Goal: Task Accomplishment & Management: Use online tool/utility

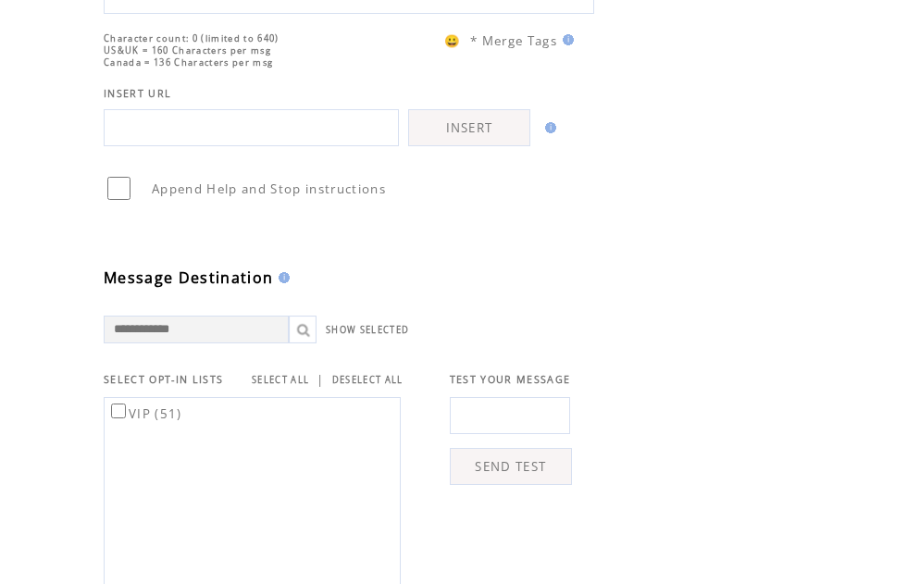
scroll to position [287, 0]
click at [292, 447] on td "VIP (51)" at bounding box center [254, 493] width 300 height 215
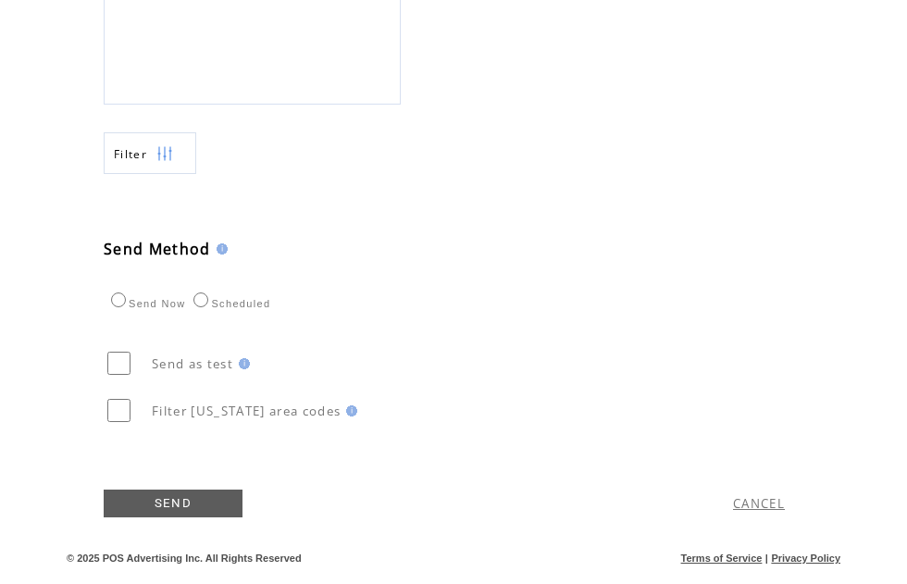
scroll to position [837, 0]
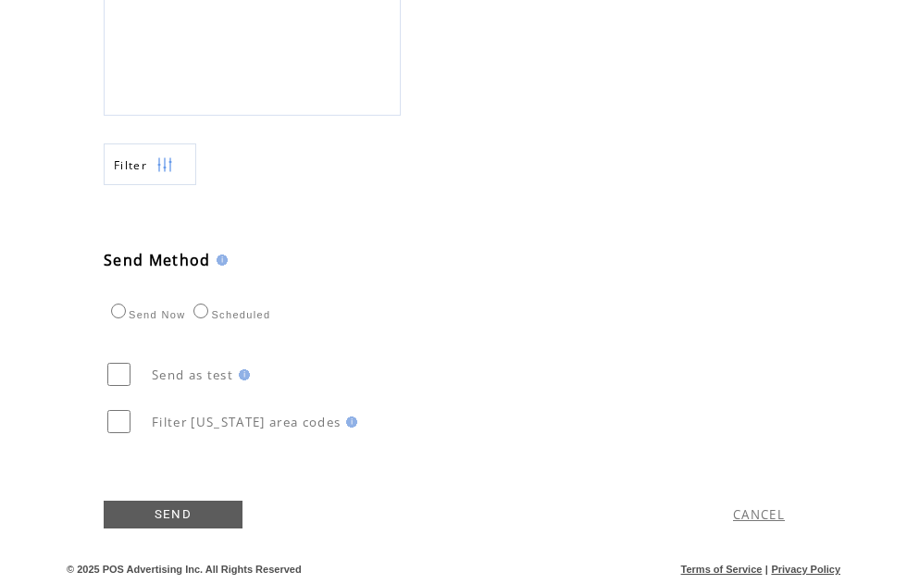
click at [171, 153] on img at bounding box center [164, 165] width 17 height 42
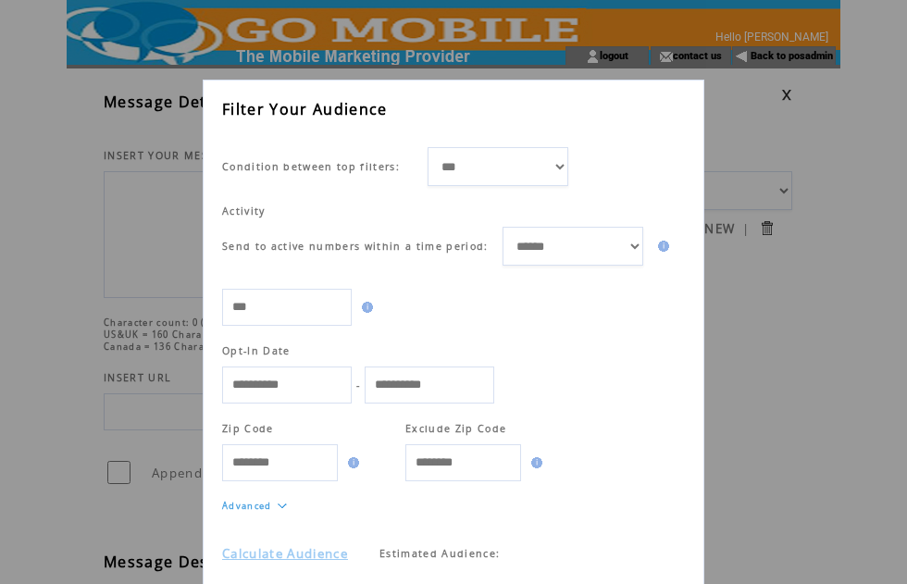
scroll to position [31, 0]
click at [331, 563] on link "Calculate Audience" at bounding box center [285, 554] width 126 height 17
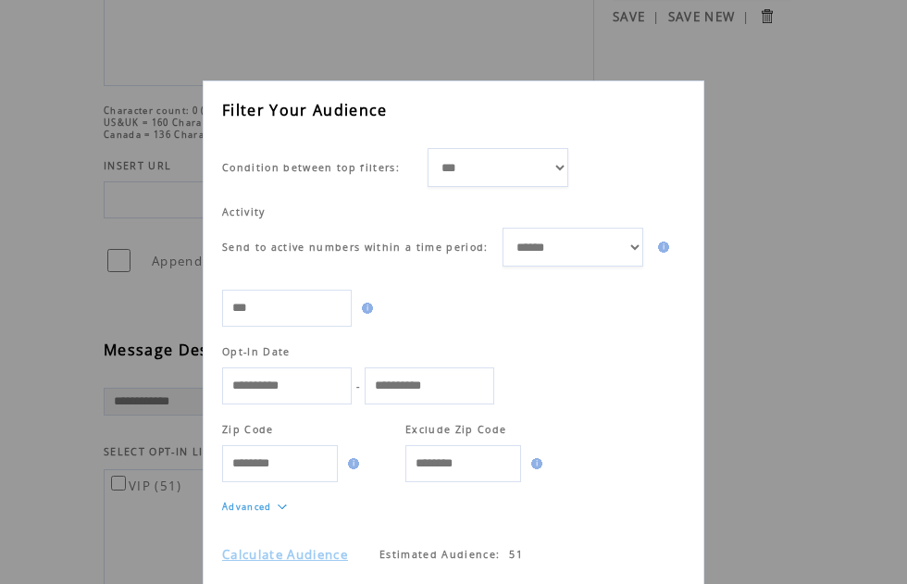
scroll to position [216, 0]
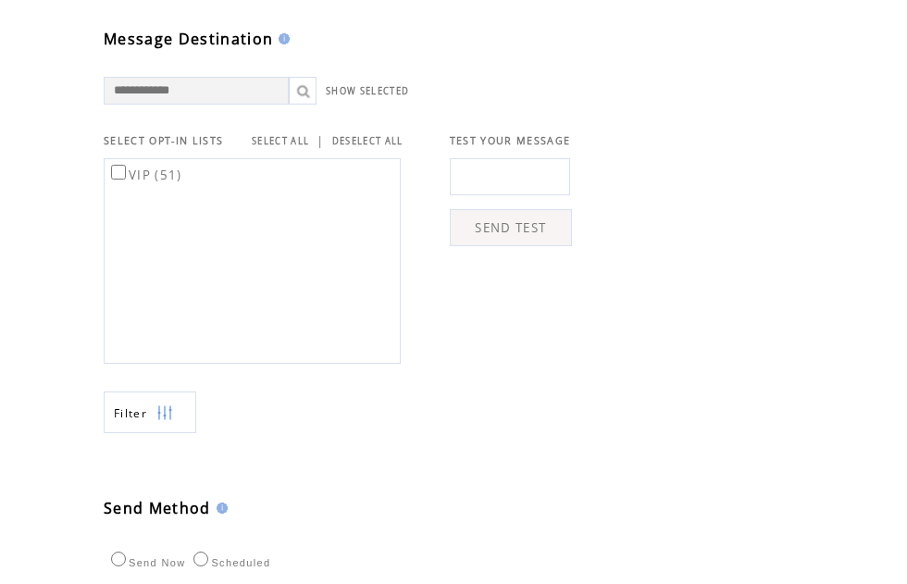
scroll to position [527, 0]
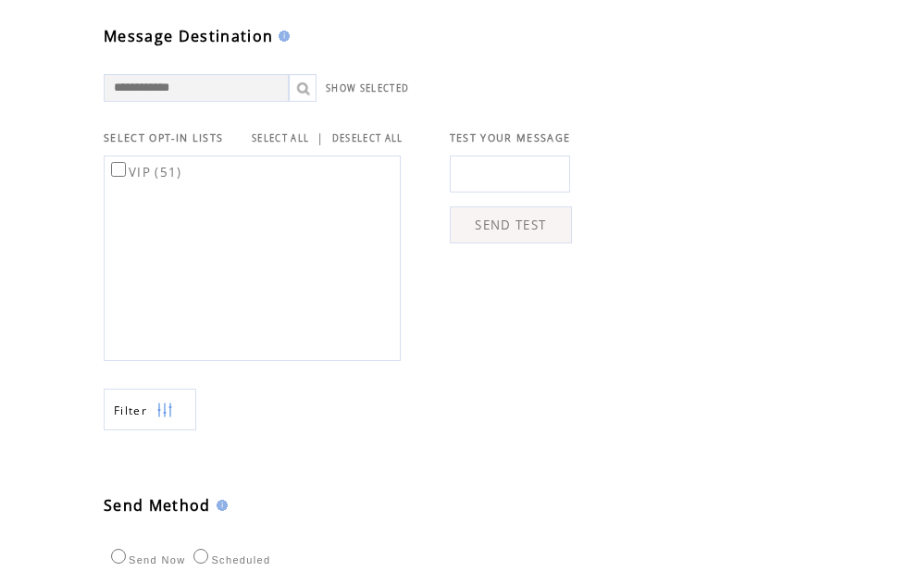
click at [169, 431] on img at bounding box center [164, 411] width 17 height 42
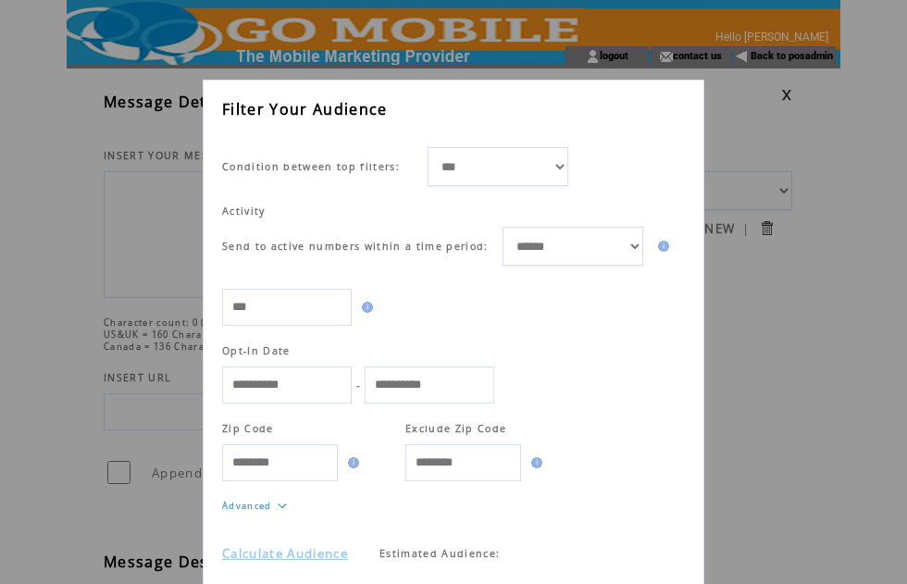
scroll to position [31, 0]
click at [335, 563] on link "Calculate Audience" at bounding box center [285, 554] width 126 height 17
click at [523, 561] on span "51" at bounding box center [516, 554] width 14 height 13
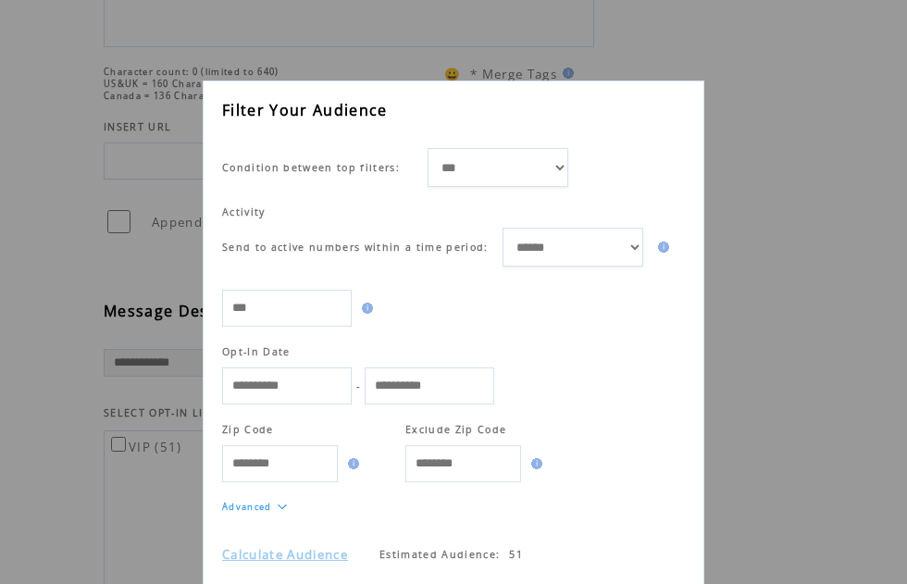
scroll to position [304, 0]
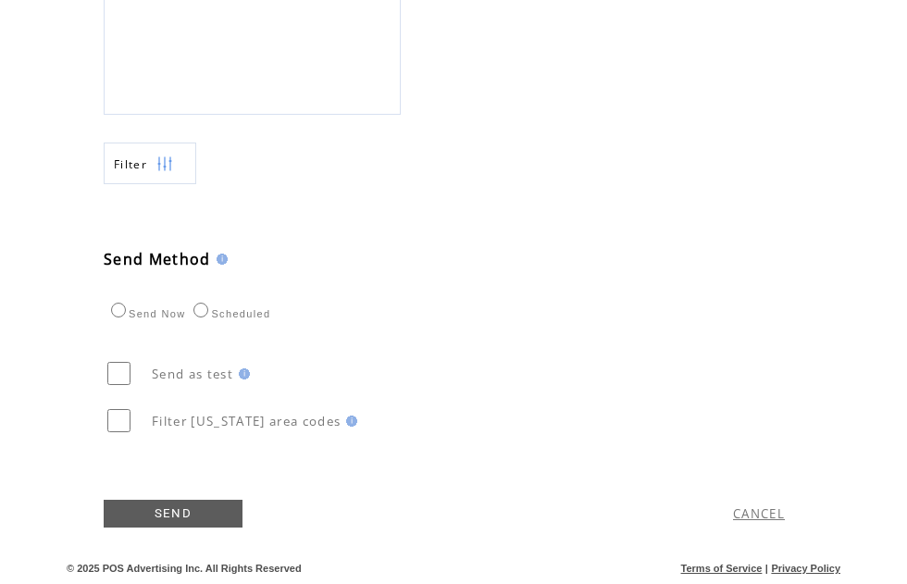
scroll to position [774, 0]
click at [761, 523] on link "CANCEL" at bounding box center [759, 514] width 52 height 17
